Goal: Task Accomplishment & Management: Manage account settings

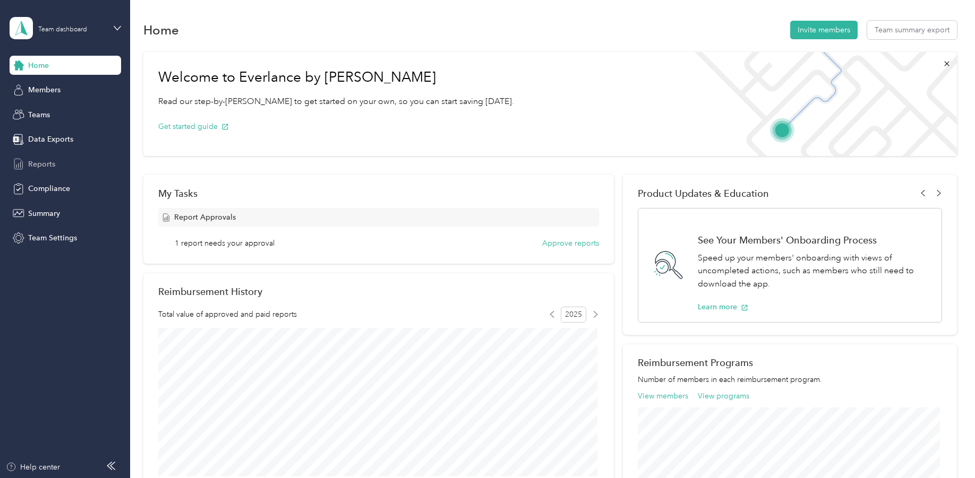
click at [41, 161] on span "Reports" at bounding box center [41, 164] width 27 height 11
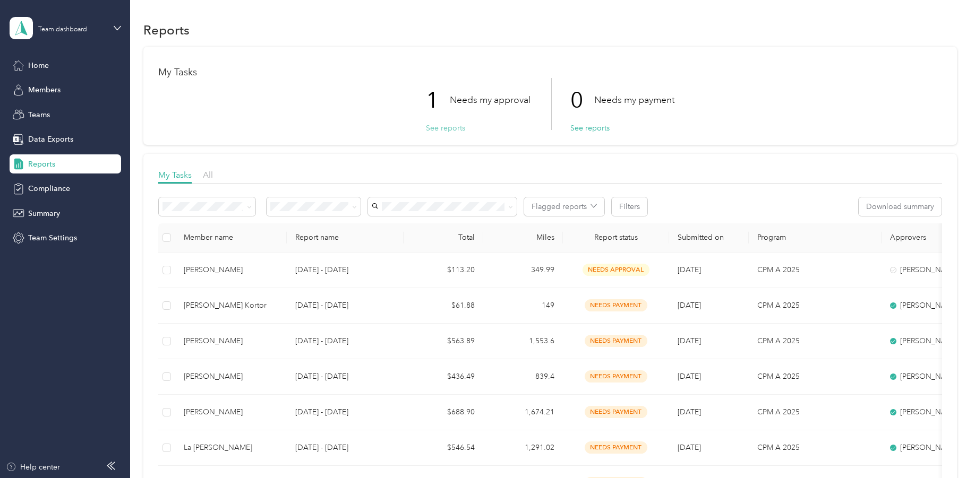
click at [458, 127] on button "See reports" at bounding box center [445, 128] width 39 height 11
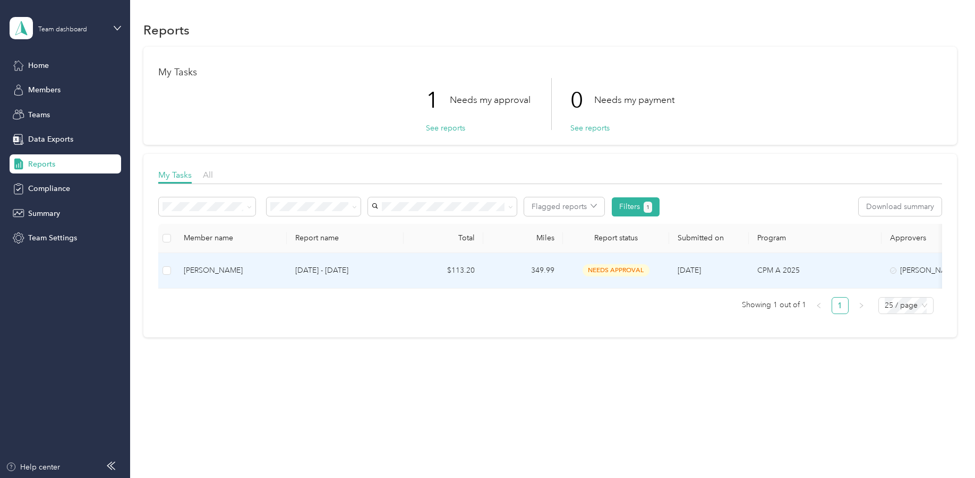
click at [223, 270] on div "[PERSON_NAME]" at bounding box center [231, 271] width 95 height 12
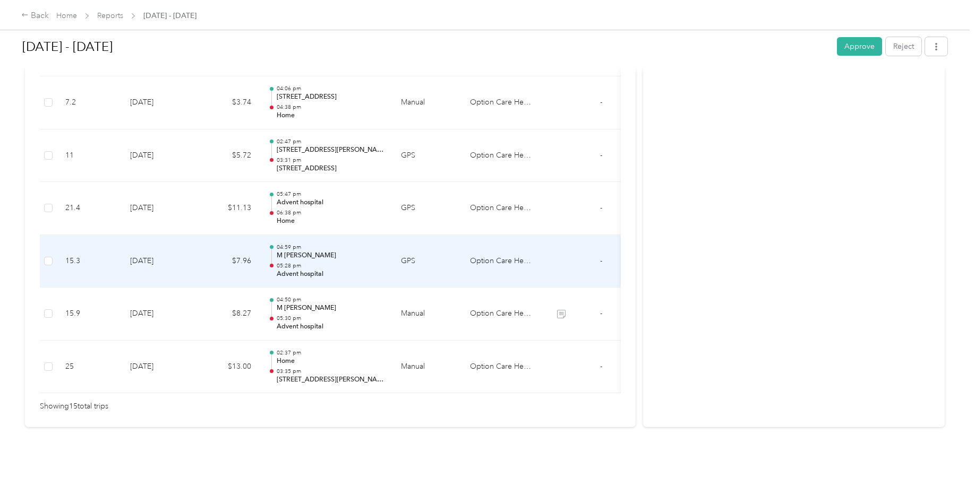
scroll to position [803, 0]
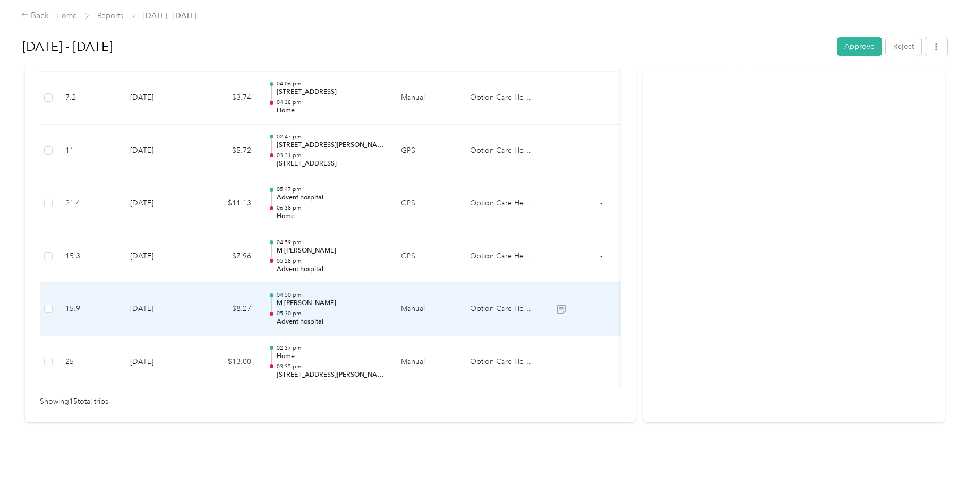
click at [561, 308] on icon at bounding box center [562, 311] width 6 height 6
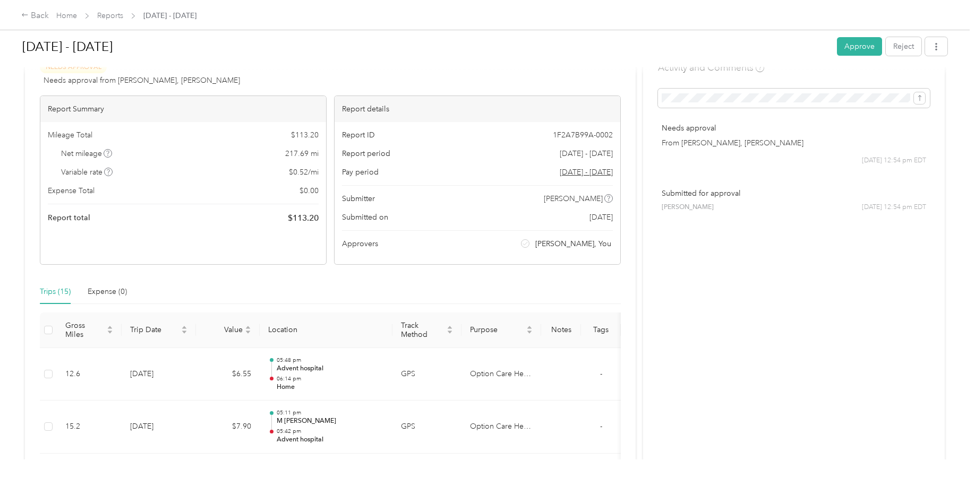
scroll to position [59, 0]
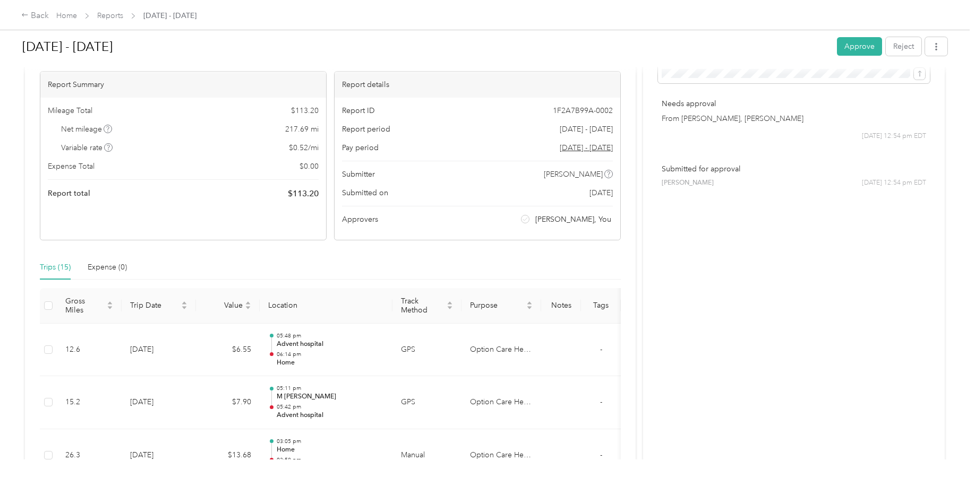
click at [858, 50] on button "Approve" at bounding box center [859, 46] width 45 height 19
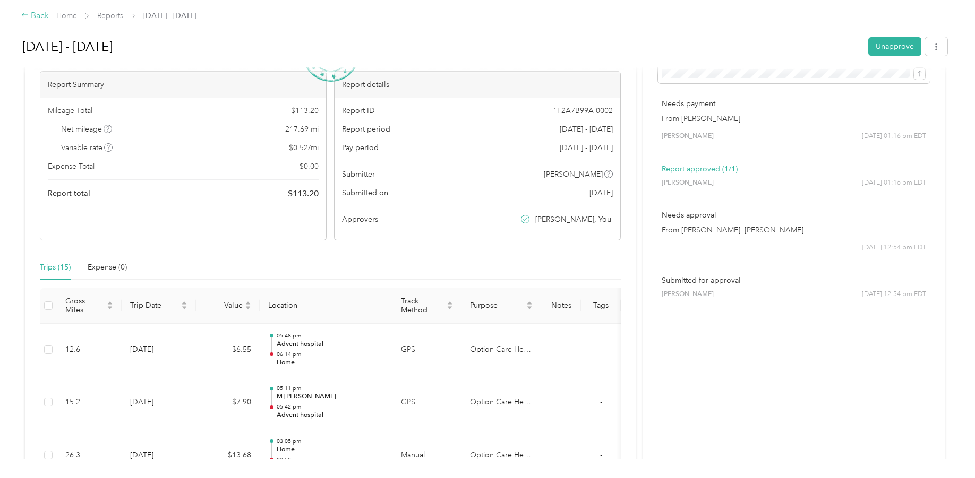
click at [25, 13] on icon at bounding box center [24, 14] width 7 height 7
